Goal: Task Accomplishment & Management: Use online tool/utility

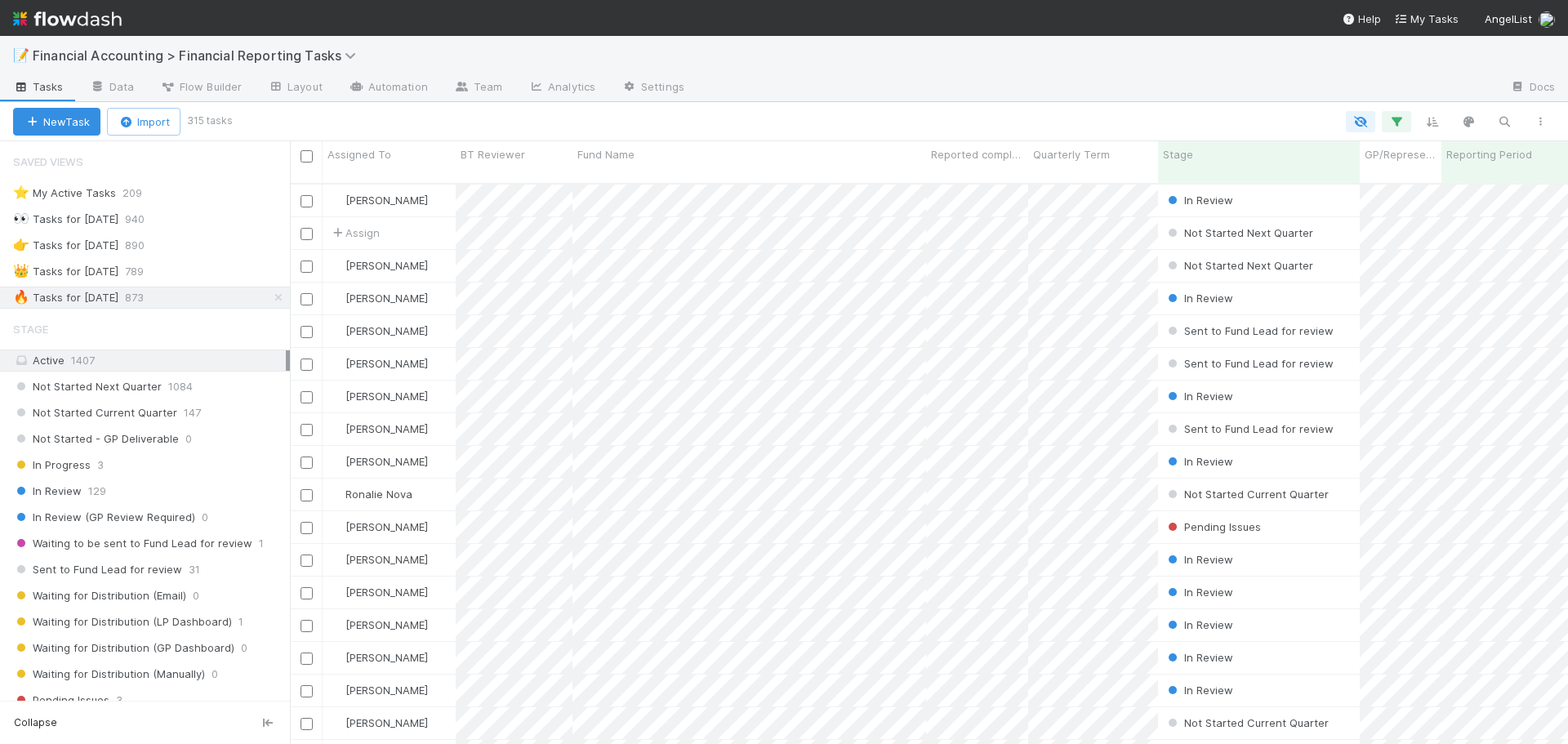
scroll to position [562, 1266]
click at [139, 490] on div "In Review 129" at bounding box center [151, 491] width 277 height 21
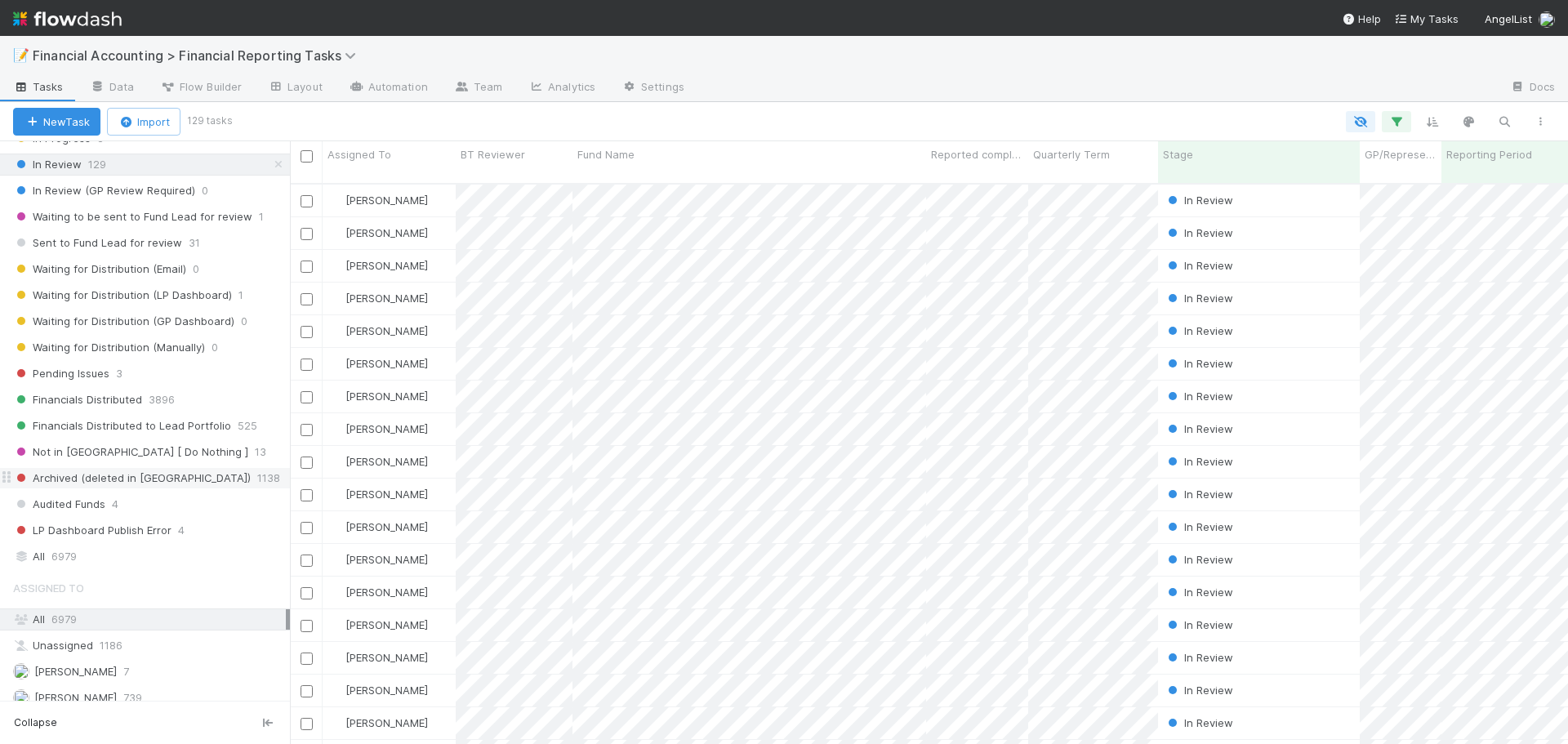
scroll to position [562, 1266]
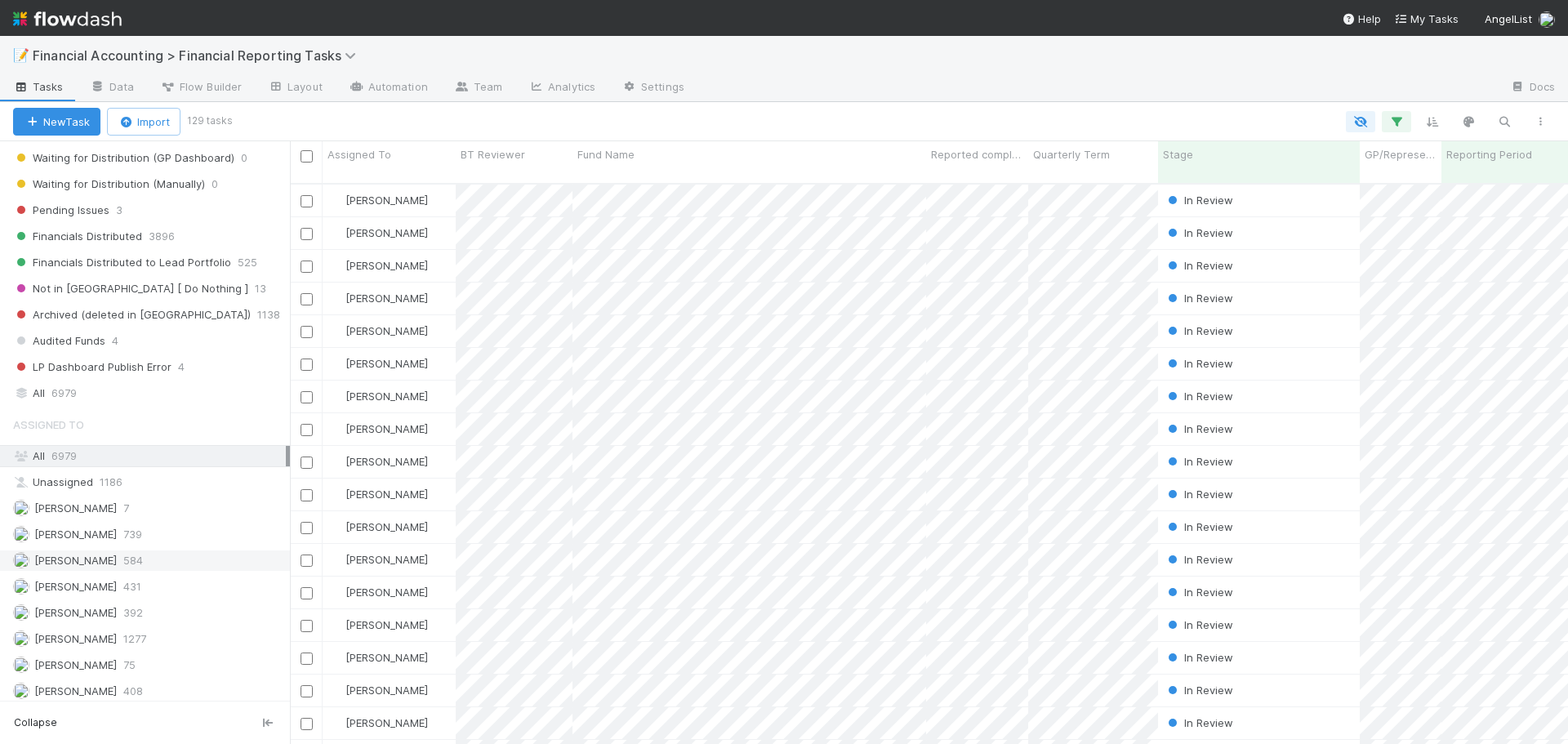
click at [146, 561] on div "[PERSON_NAME] 584" at bounding box center [150, 561] width 273 height 21
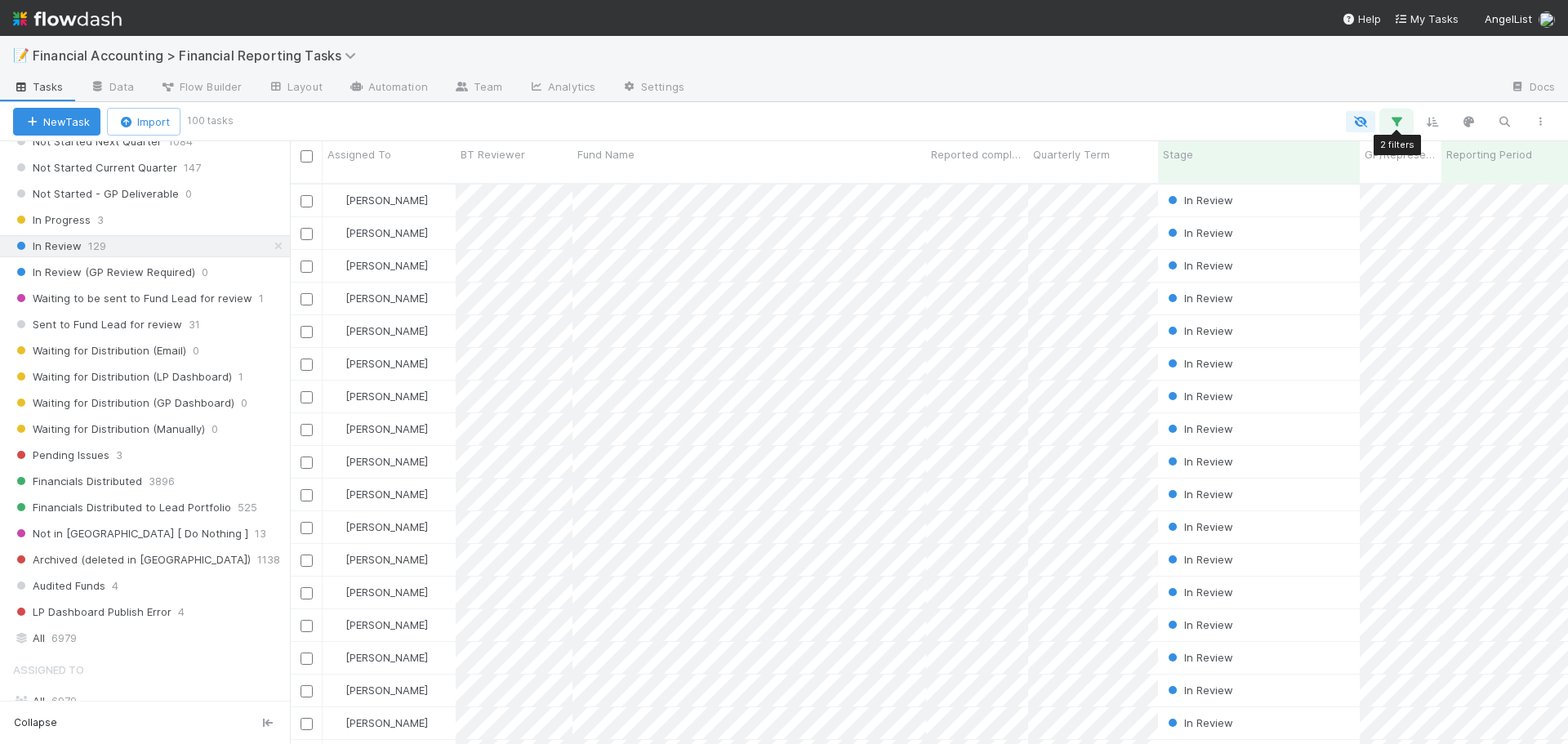
click at [1397, 124] on icon "button" at bounding box center [1396, 122] width 16 height 15
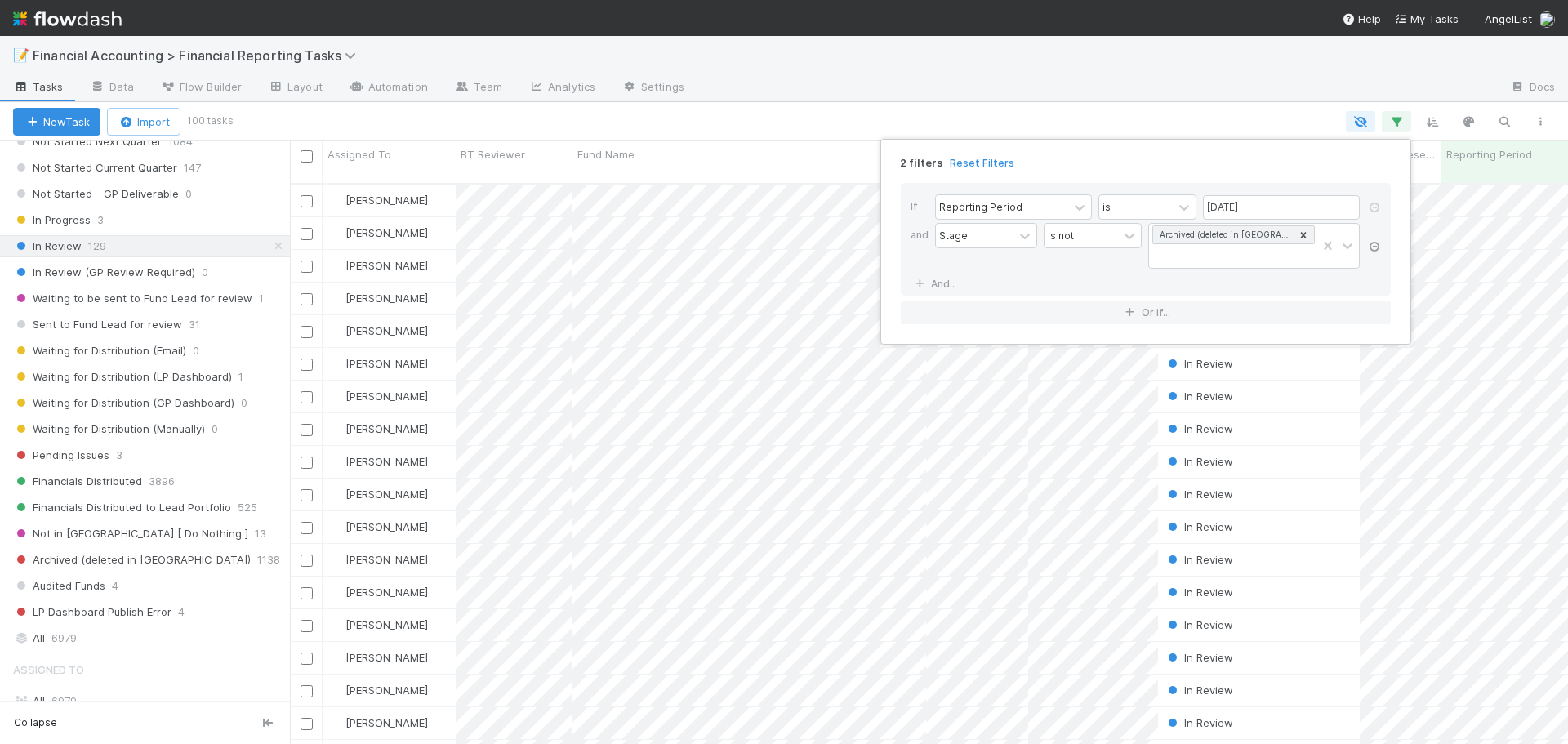
click at [1371, 245] on icon at bounding box center [1374, 246] width 16 height 9
click at [926, 232] on icon at bounding box center [919, 235] width 16 height 9
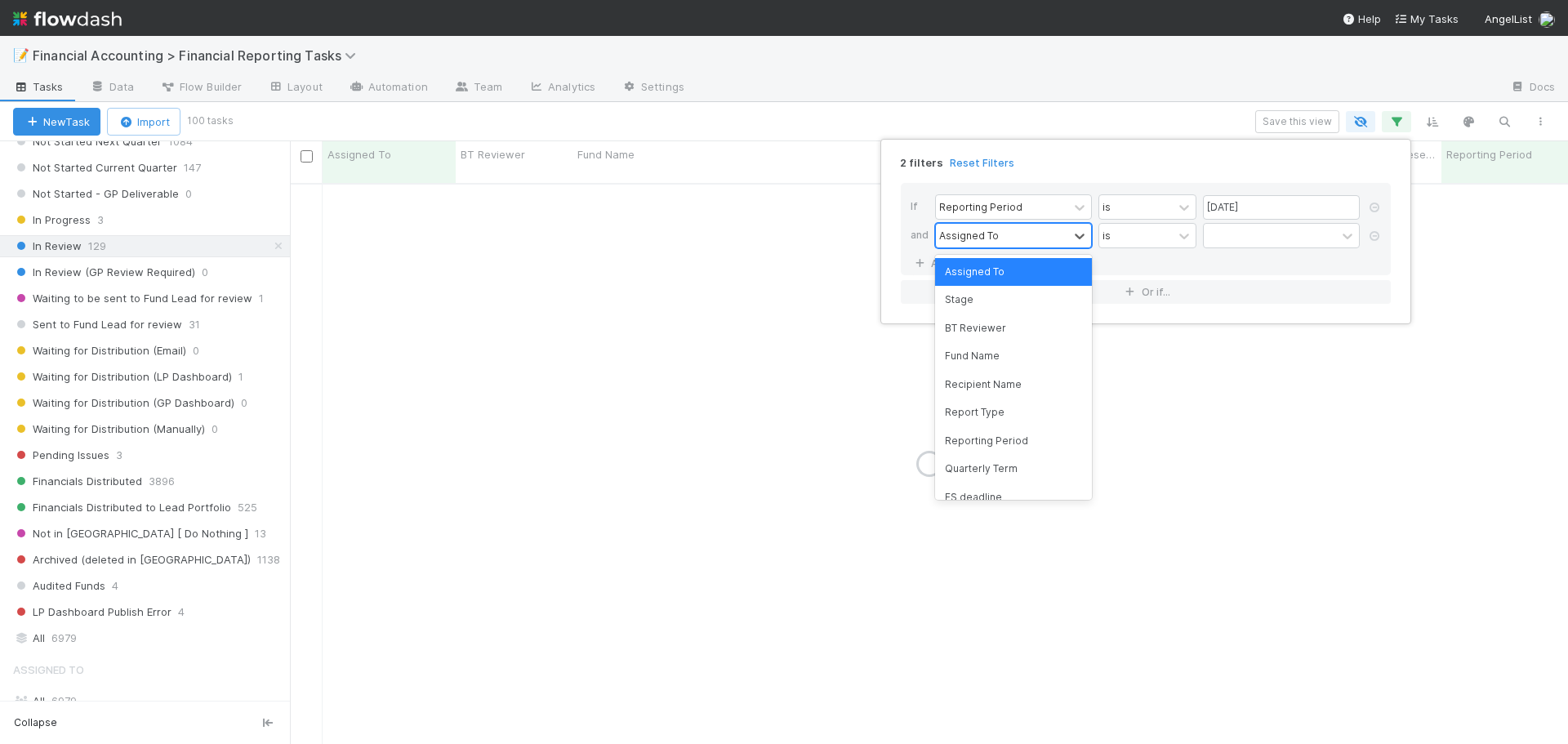
click at [1067, 242] on div "Assigned To" at bounding box center [1002, 235] width 133 height 24
click at [1015, 475] on div "Quarterly Term" at bounding box center [1013, 469] width 157 height 28
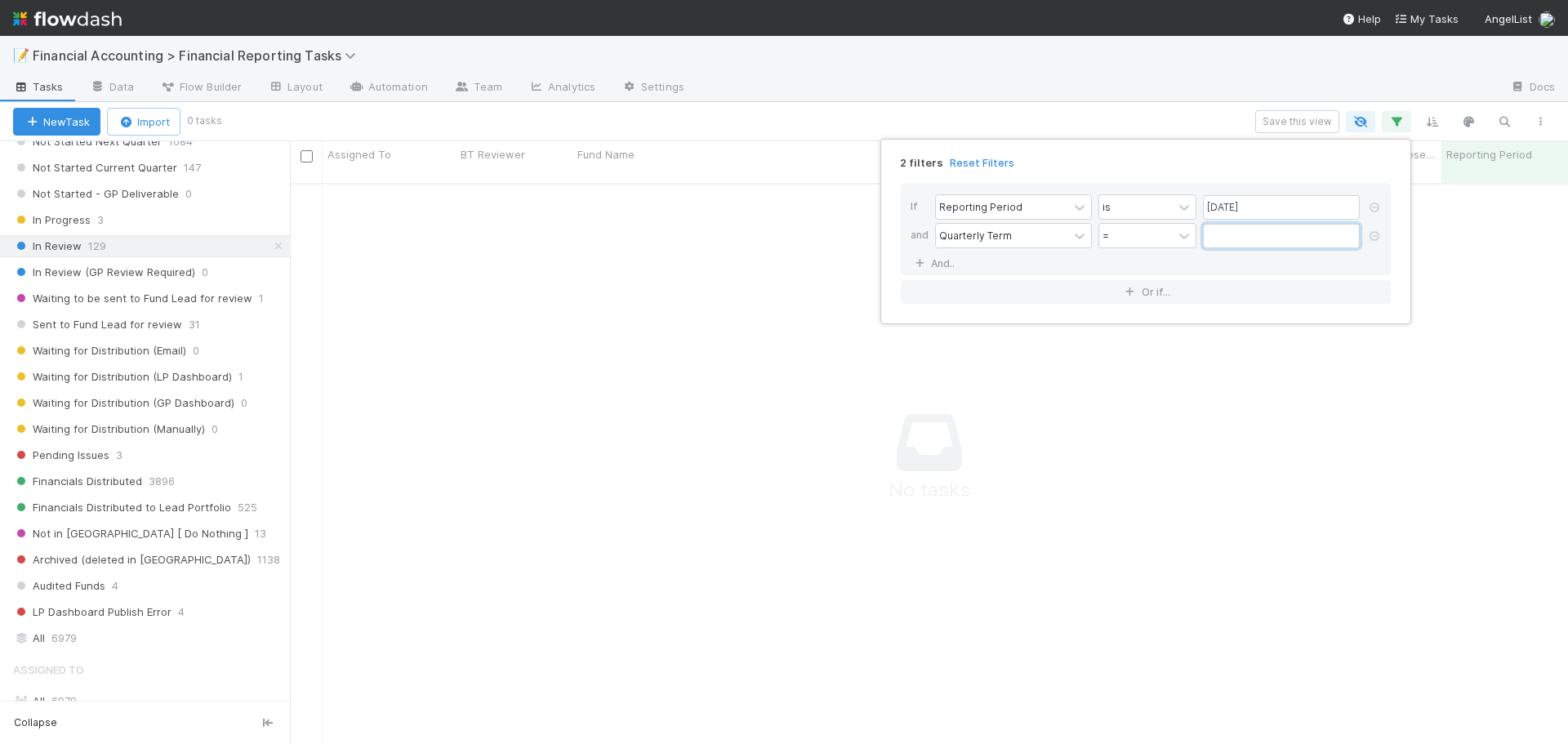
click at [1292, 236] on input "text" at bounding box center [1281, 236] width 157 height 24
type input "5"
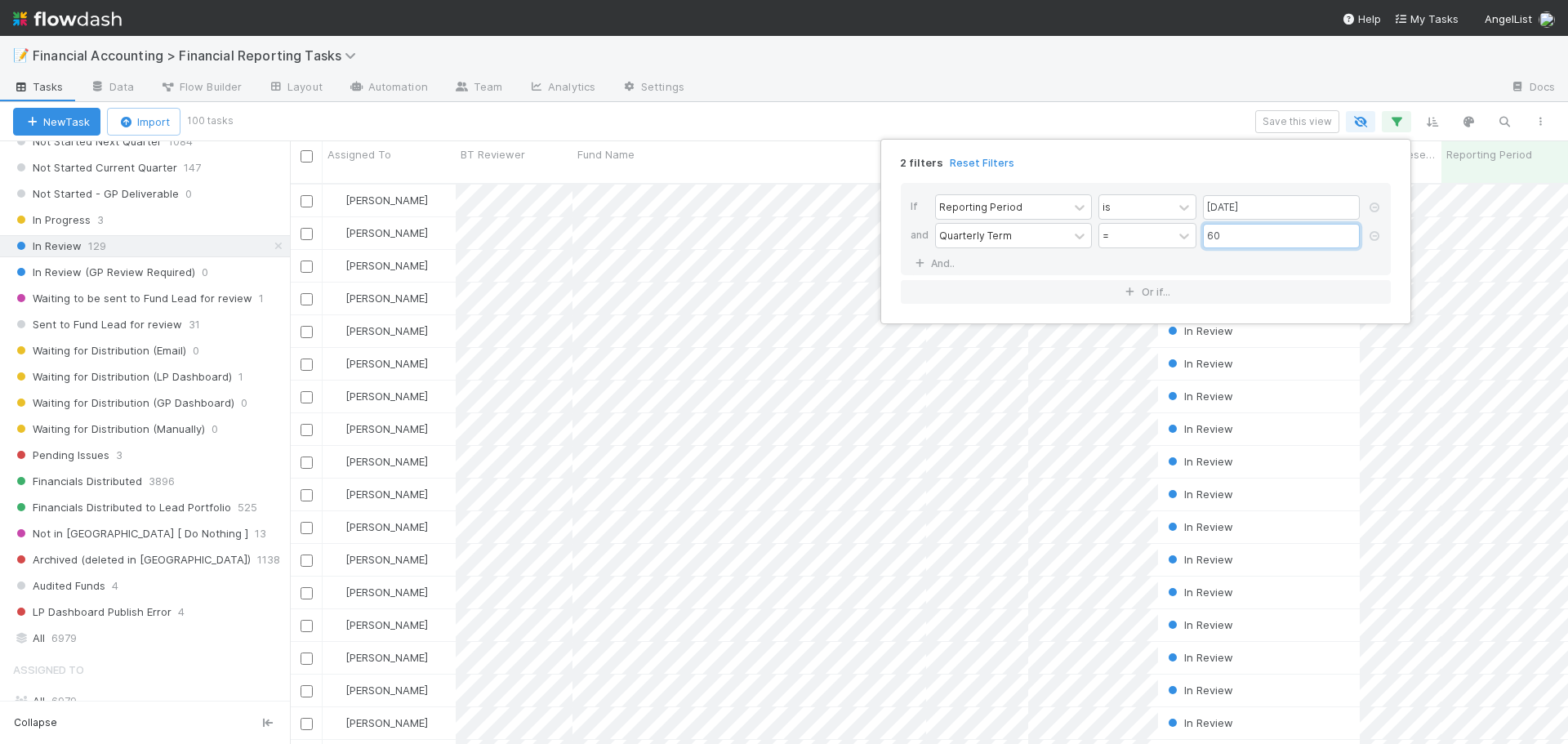
scroll to position [0, 0]
type input "60"
click at [1173, 127] on div "2 filters Reset Filters If Reporting Period is [DATE] and Quarterly Term = 60 A…" at bounding box center [784, 372] width 1568 height 744
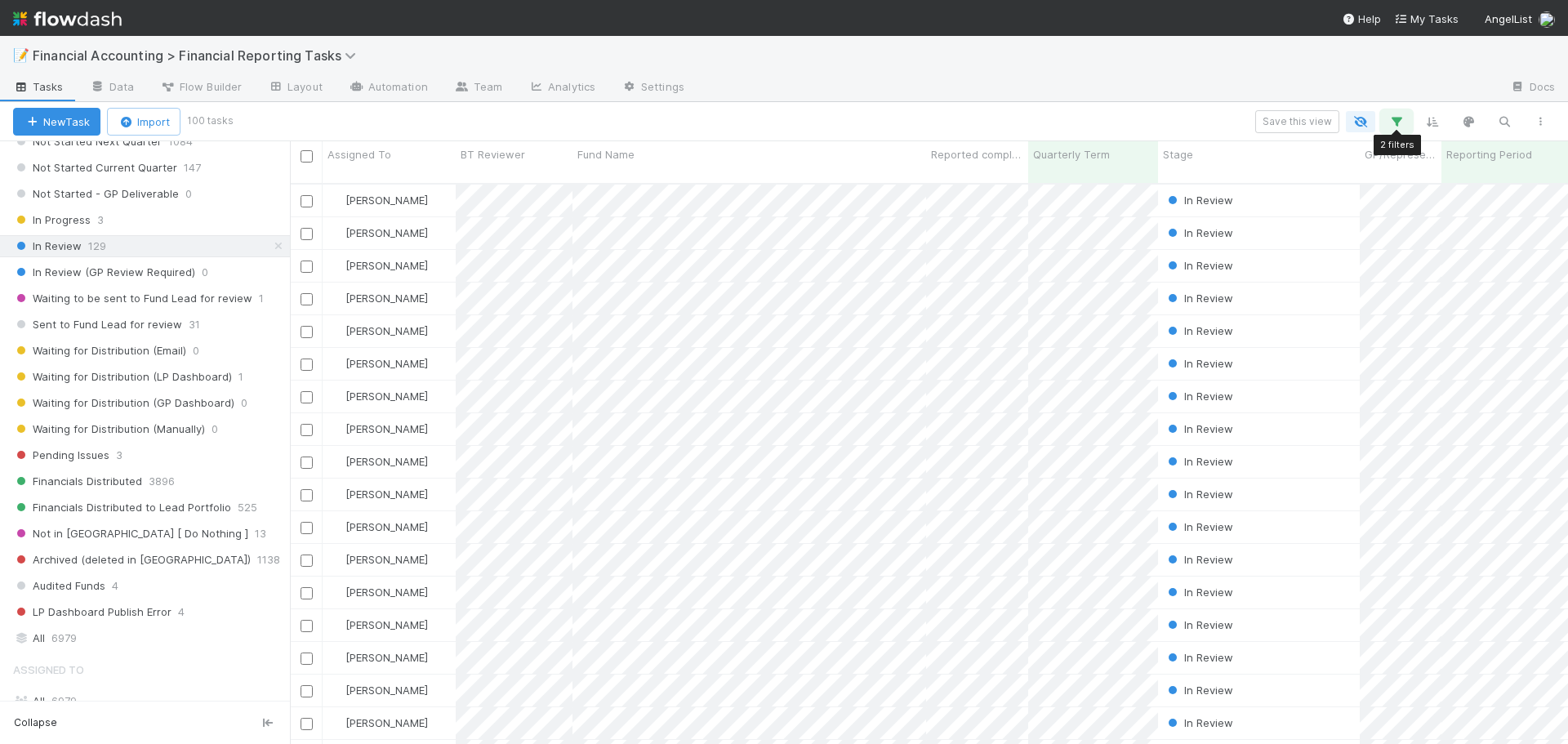
click at [1402, 112] on button "button" at bounding box center [1396, 121] width 29 height 22
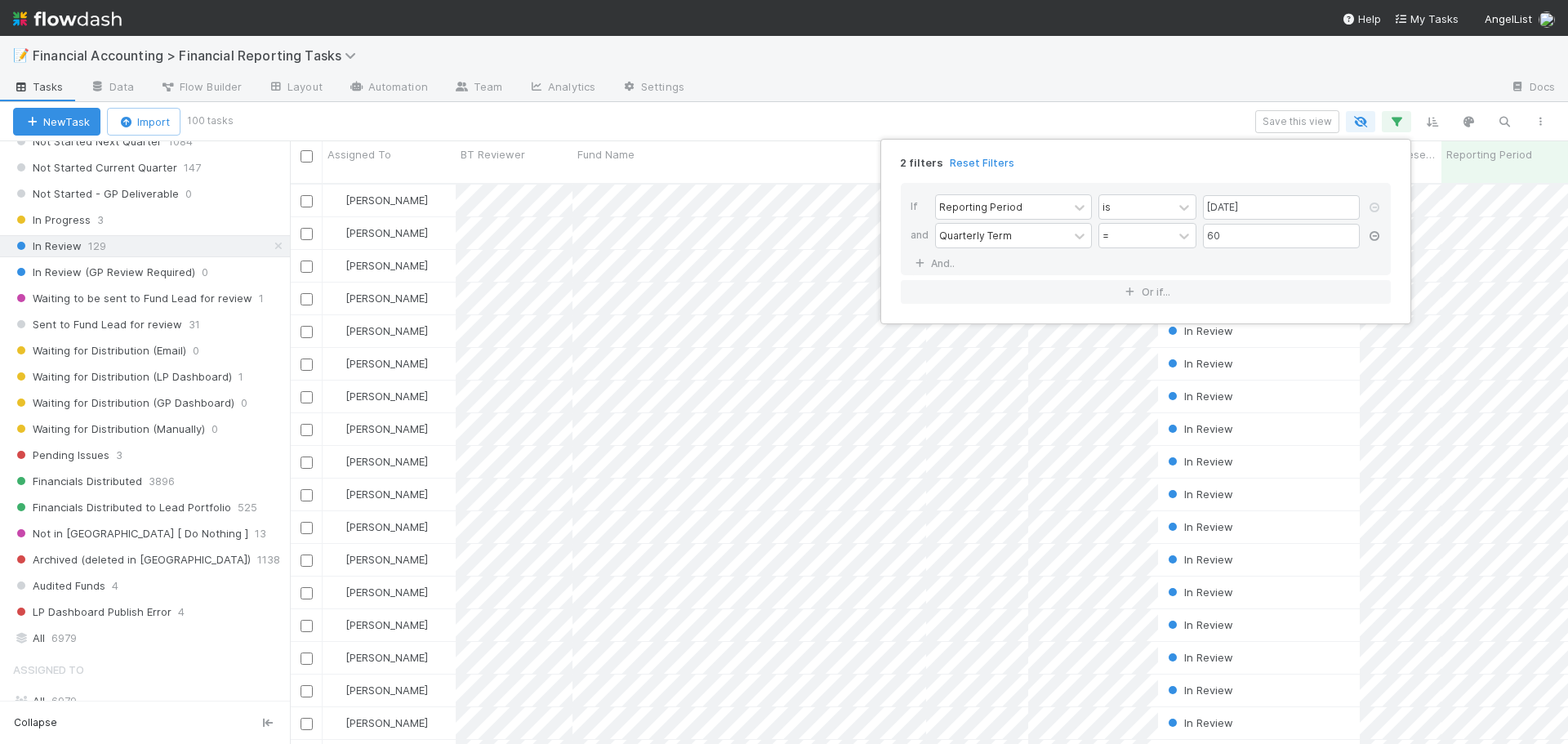
click at [1375, 239] on icon at bounding box center [1374, 236] width 16 height 9
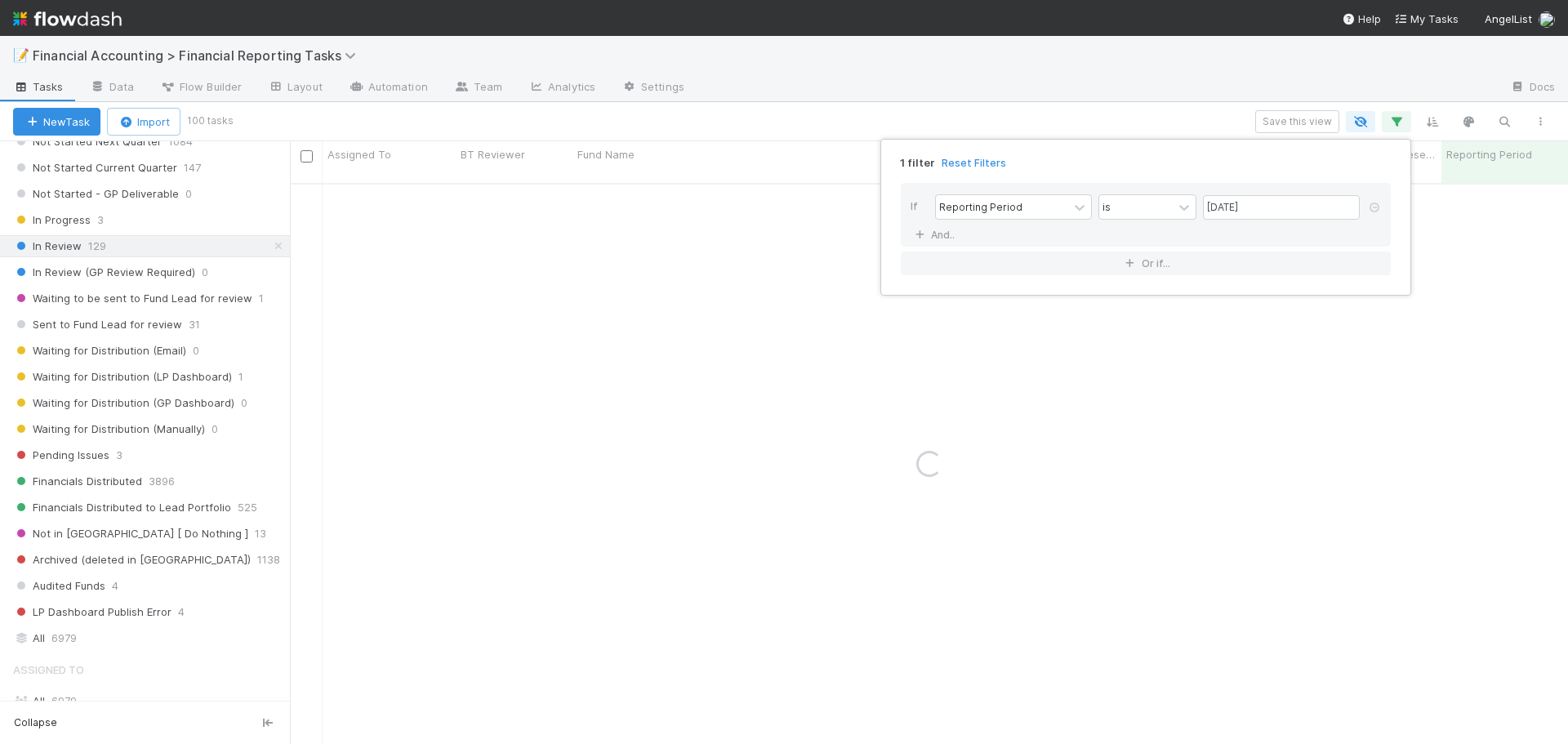
click at [1120, 95] on div "1 filter Reset Filters If Reporting Period is [DATE] And.. Or if..." at bounding box center [784, 372] width 1568 height 744
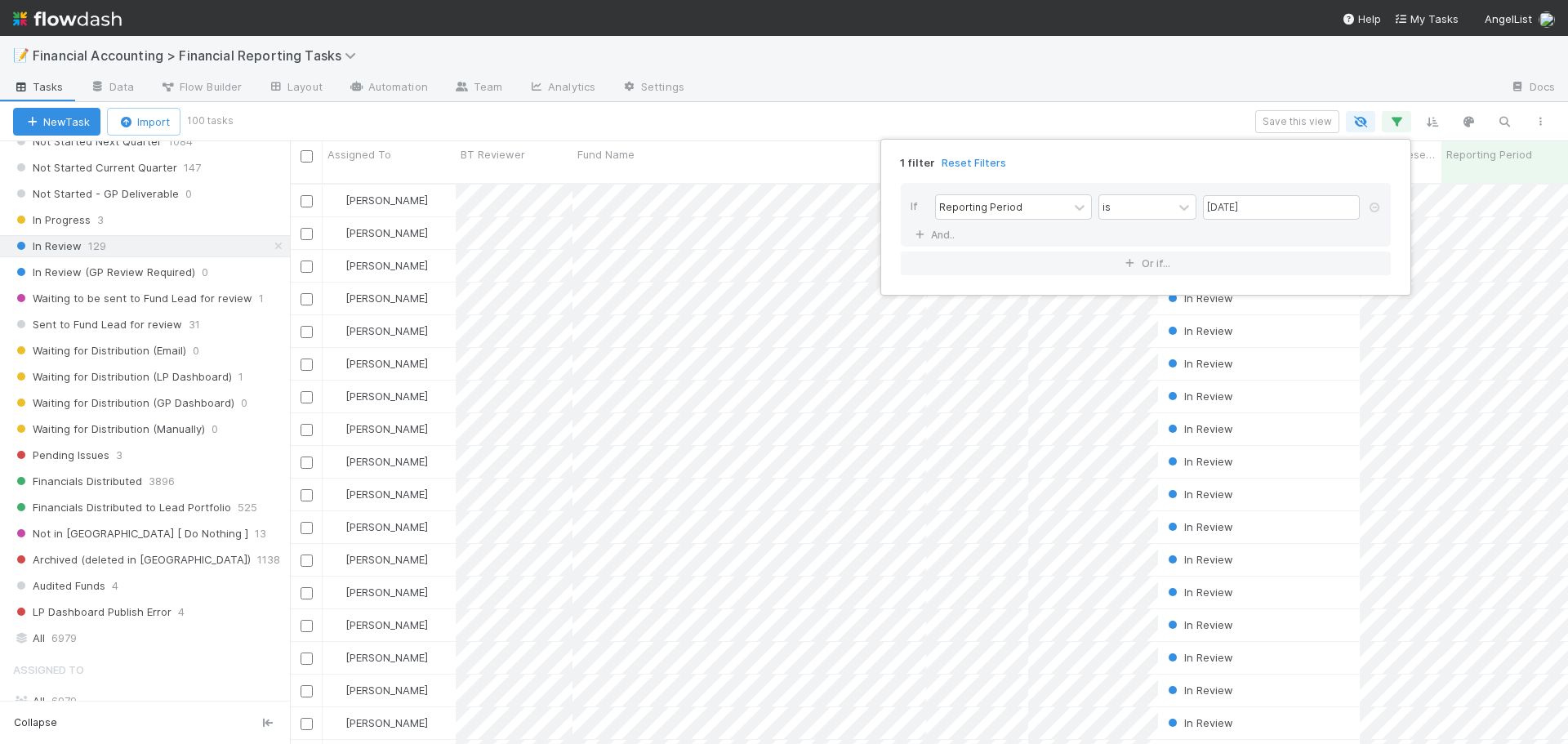
click at [1112, 108] on div "1 filter Reset Filters If Reporting Period is [DATE] And.. Or if..." at bounding box center [784, 372] width 1568 height 744
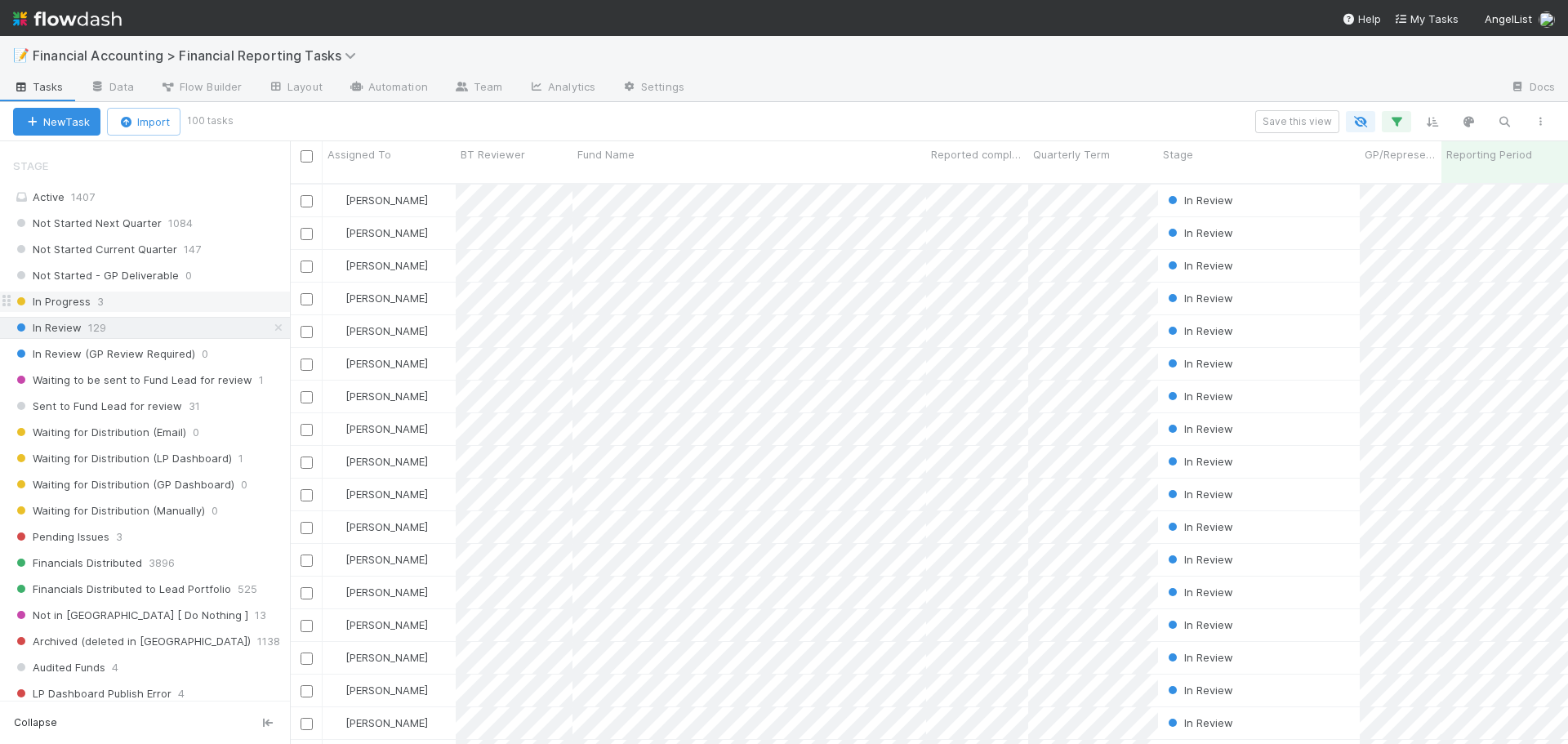
click at [134, 305] on div "In Progress 3" at bounding box center [151, 302] width 277 height 21
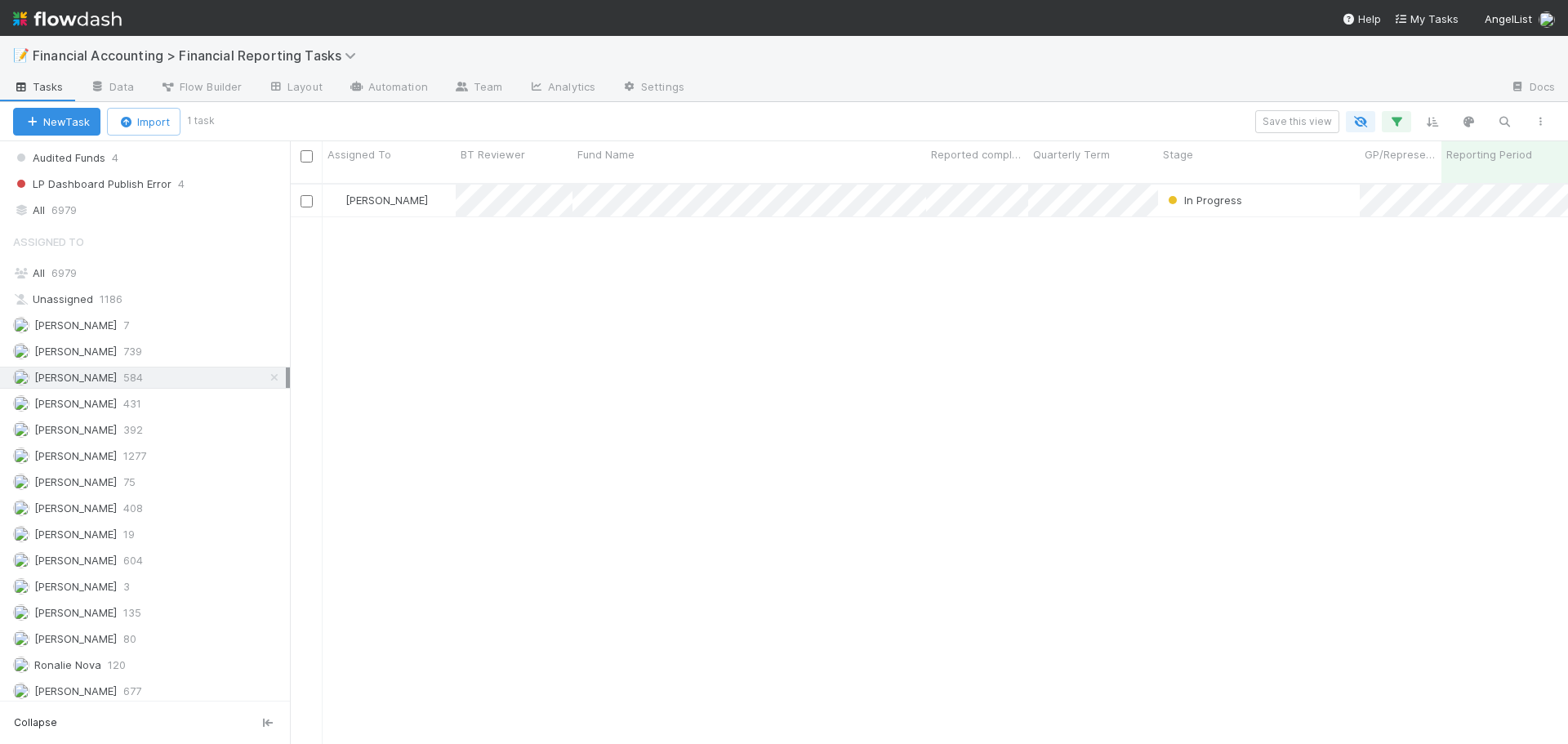
scroll to position [679, 0]
click at [266, 371] on icon at bounding box center [274, 372] width 16 height 10
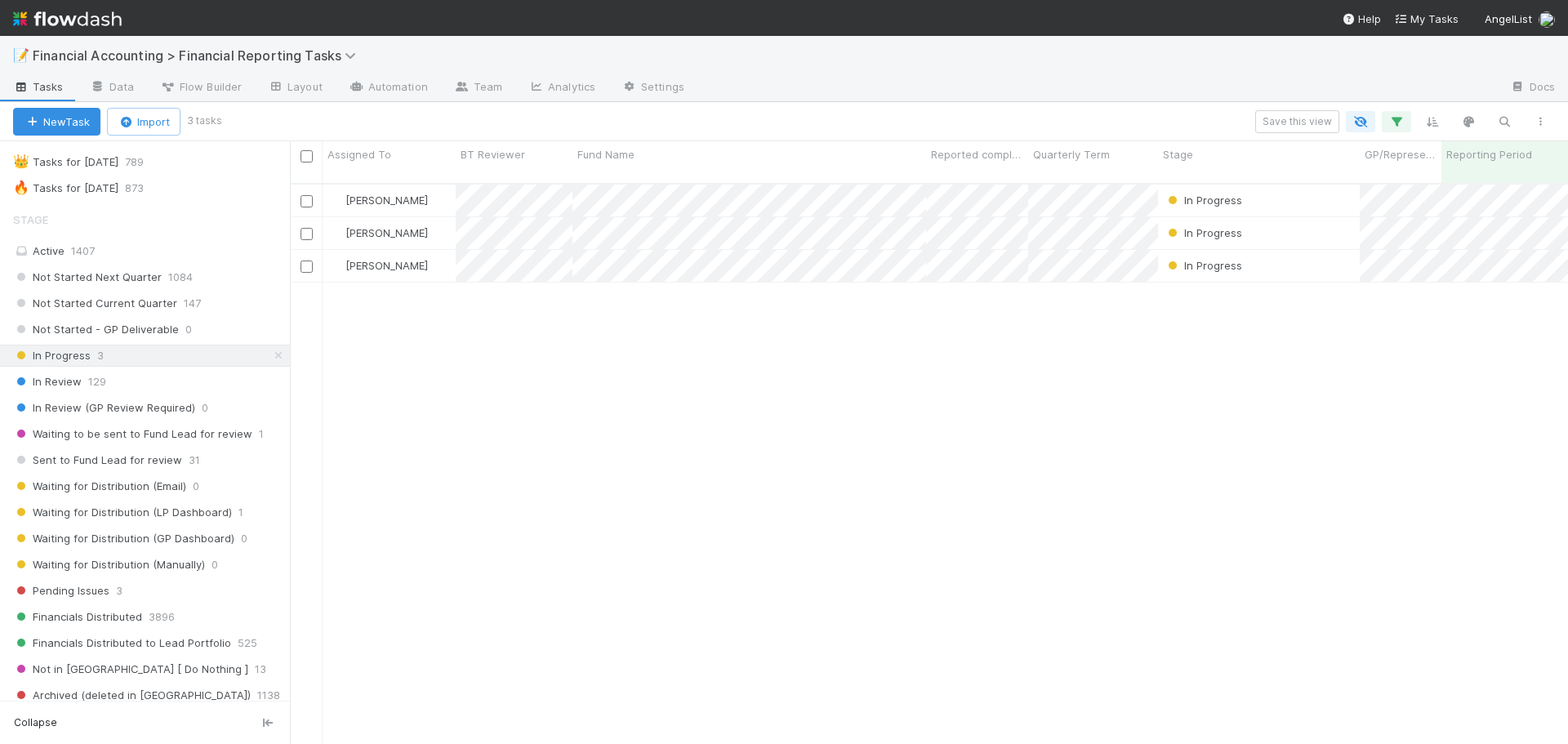
scroll to position [107, 0]
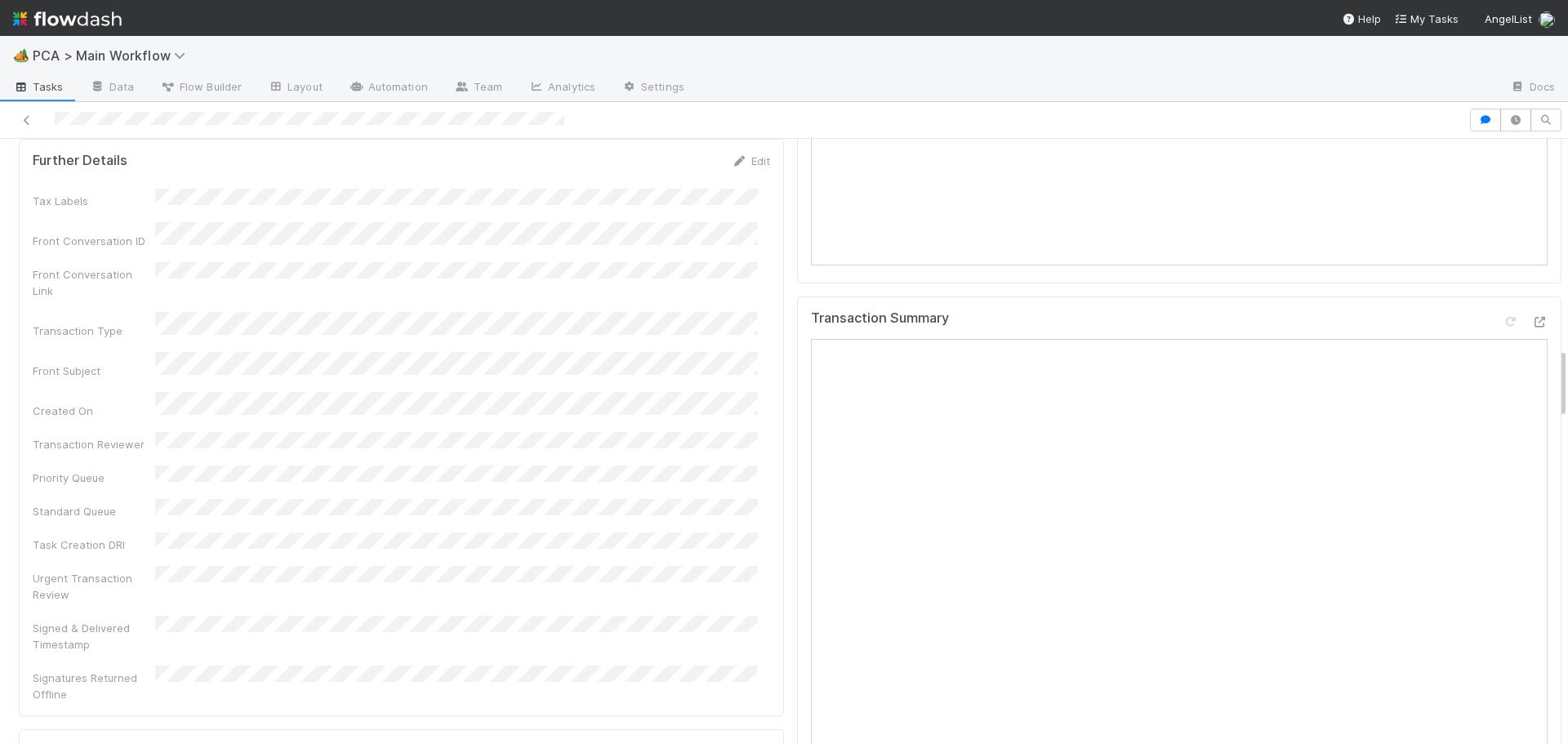
scroll to position [1552, 0]
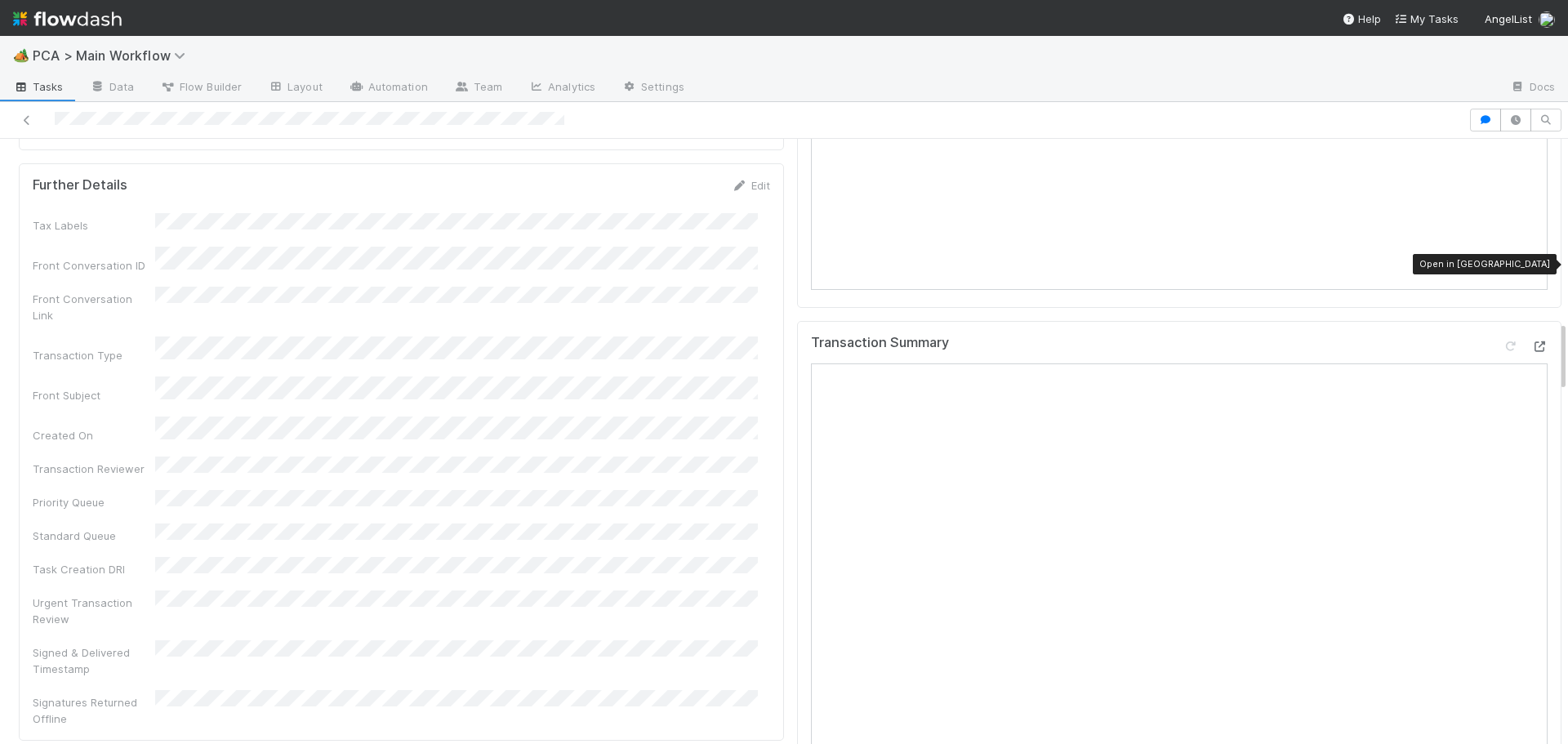
click at [1531, 341] on icon at bounding box center [1539, 346] width 16 height 10
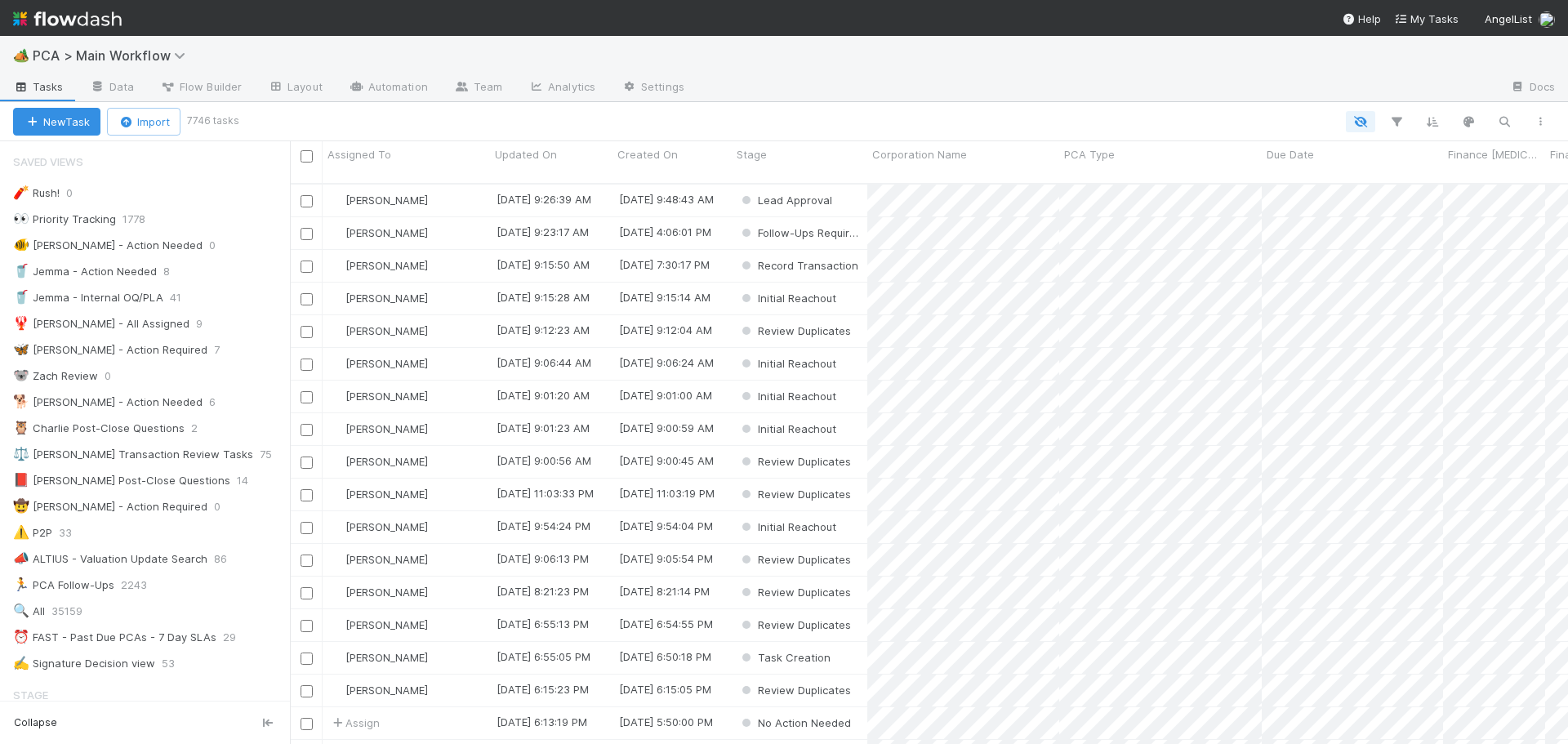
scroll to position [562, 1266]
